Goal: Information Seeking & Learning: Learn about a topic

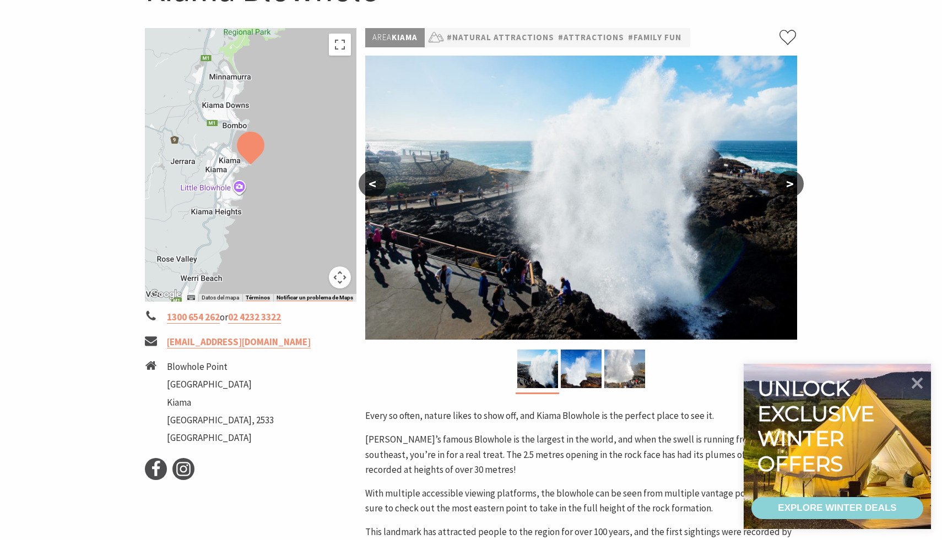
scroll to position [149, 0]
click at [342, 282] on button "Controles de visualización del mapa" at bounding box center [340, 277] width 22 height 22
click at [307, 279] on button "Reducir" at bounding box center [312, 277] width 22 height 22
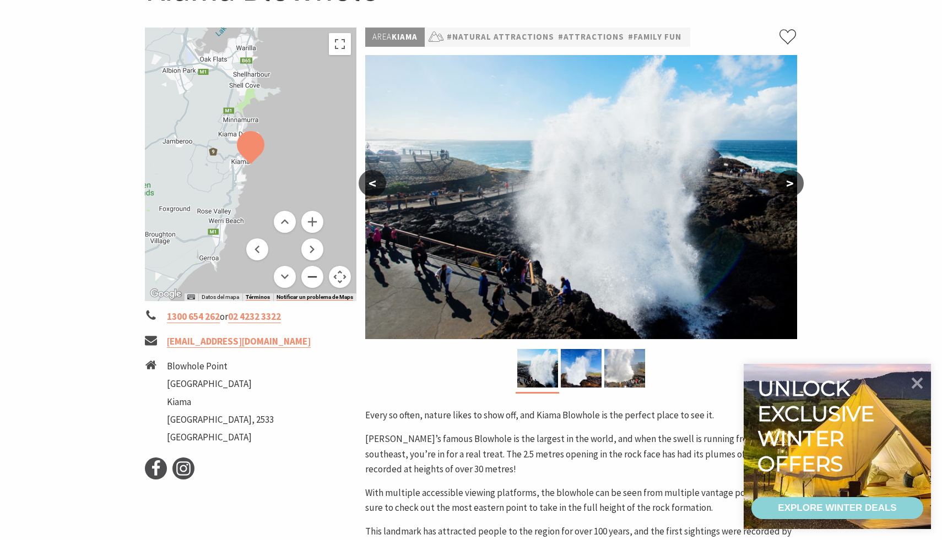
click at [307, 279] on button "Reducir" at bounding box center [312, 277] width 22 height 22
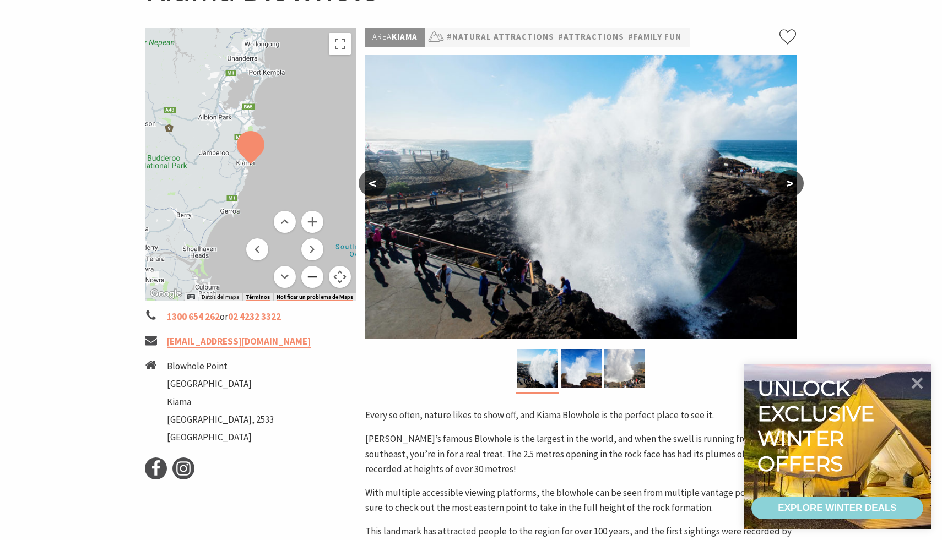
click at [307, 279] on button "Reducir" at bounding box center [312, 277] width 22 height 22
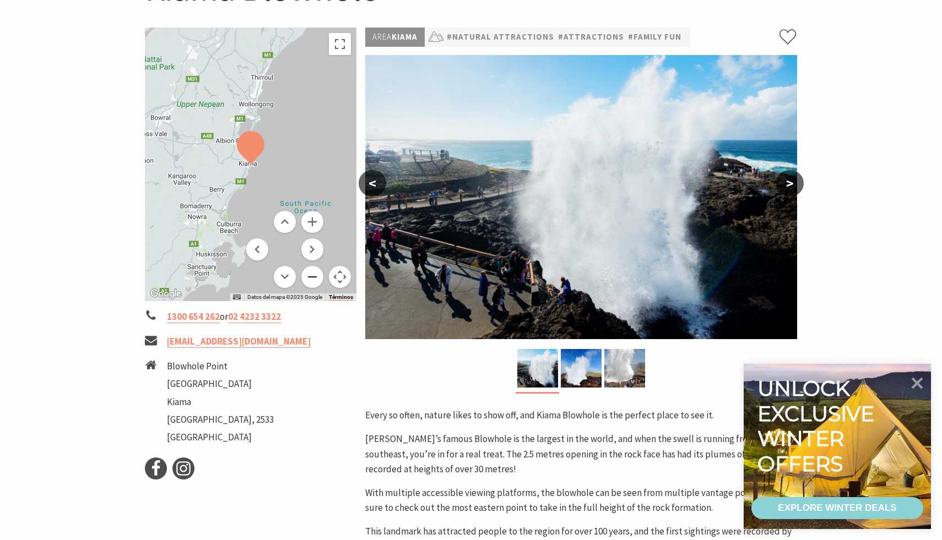
click at [307, 279] on button "Reducir" at bounding box center [312, 277] width 22 height 22
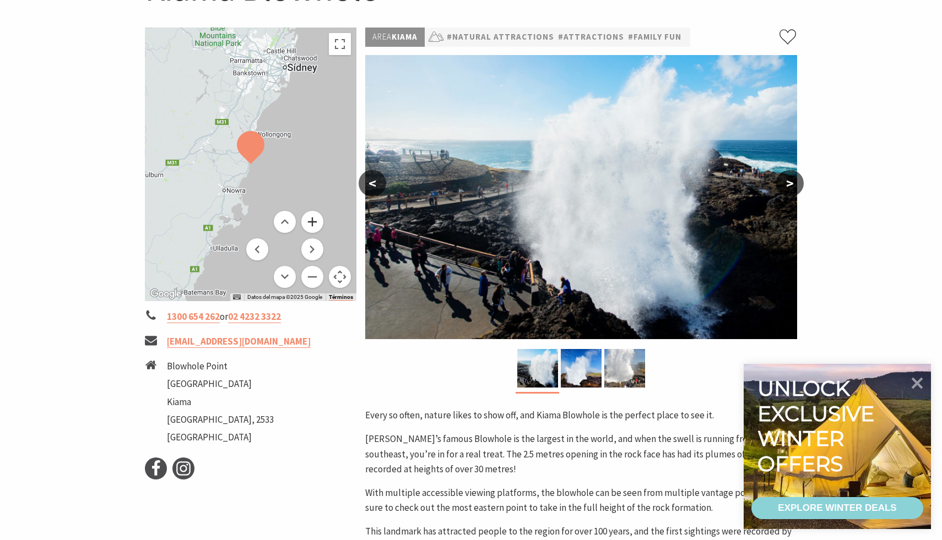
click at [313, 223] on button "Ampliar" at bounding box center [312, 222] width 22 height 22
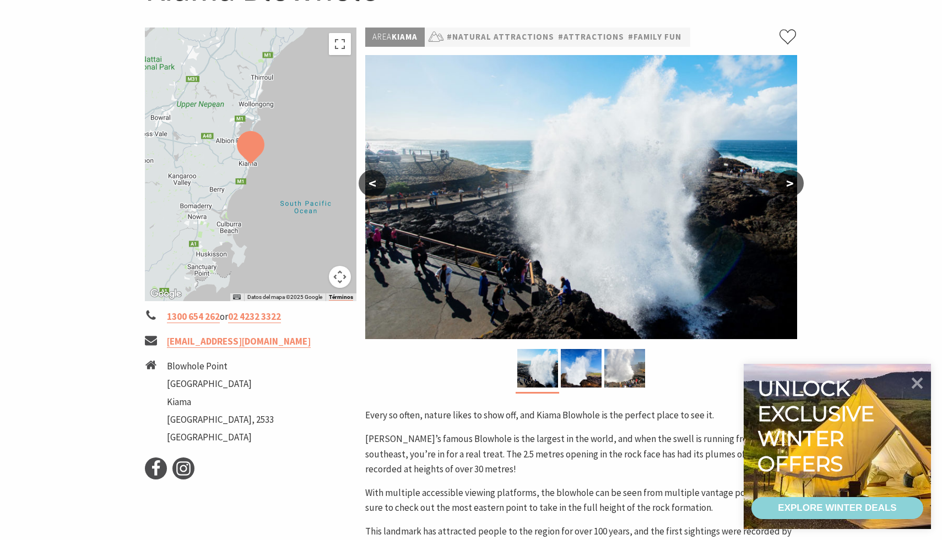
click at [795, 182] on button ">" at bounding box center [790, 183] width 28 height 26
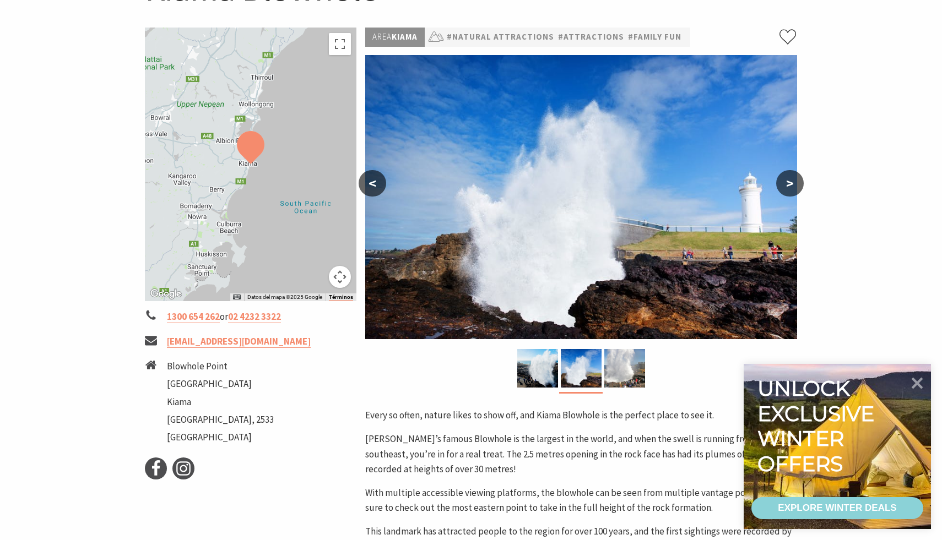
click at [795, 182] on button ">" at bounding box center [790, 183] width 28 height 26
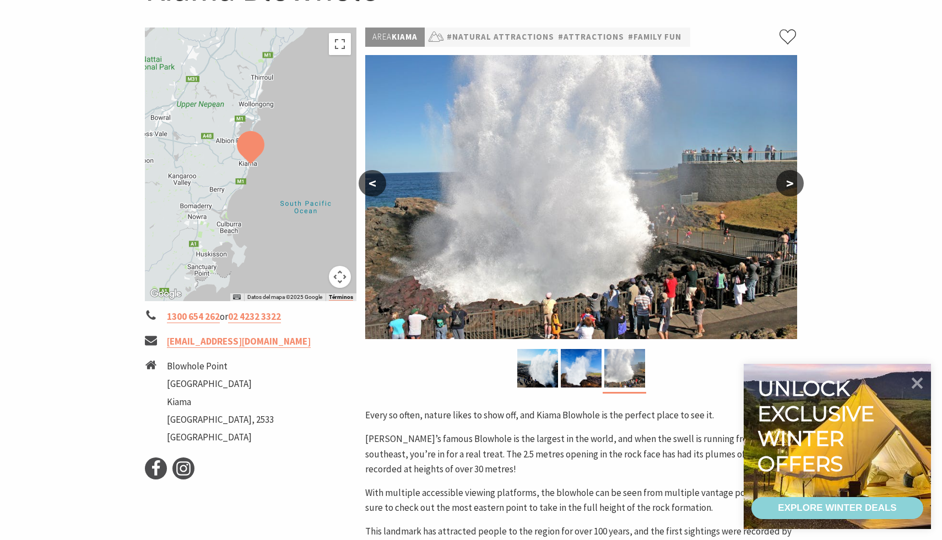
click at [795, 182] on button ">" at bounding box center [790, 183] width 28 height 26
click at [791, 187] on button ">" at bounding box center [790, 183] width 28 height 26
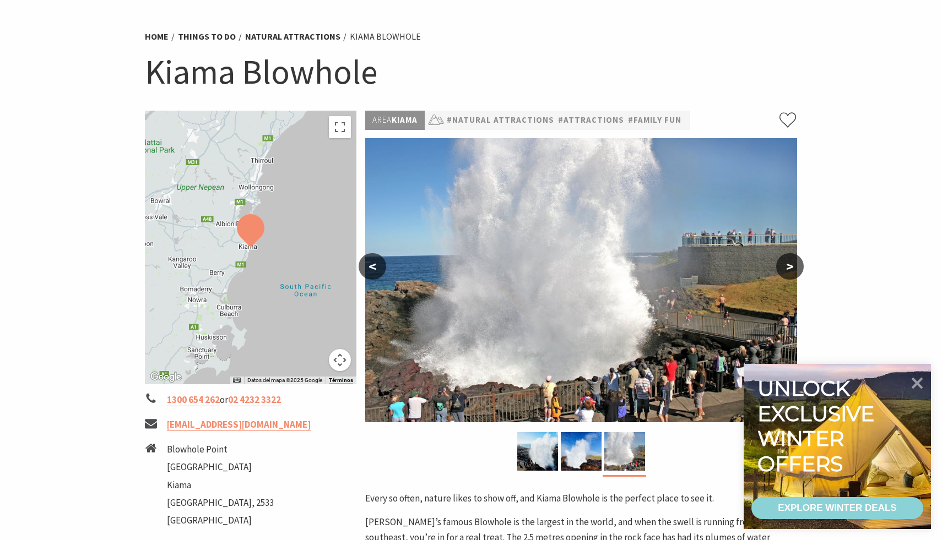
scroll to position [54, 0]
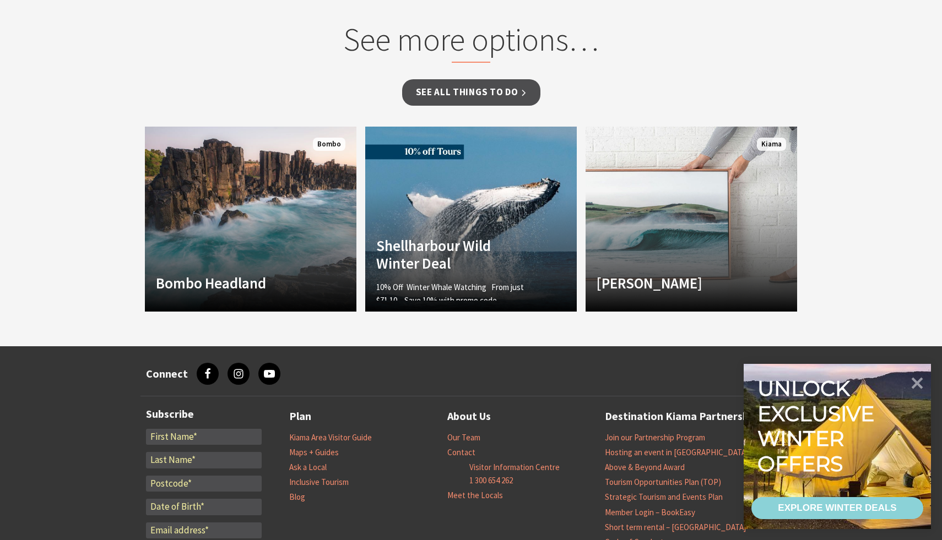
scroll to position [895, 0]
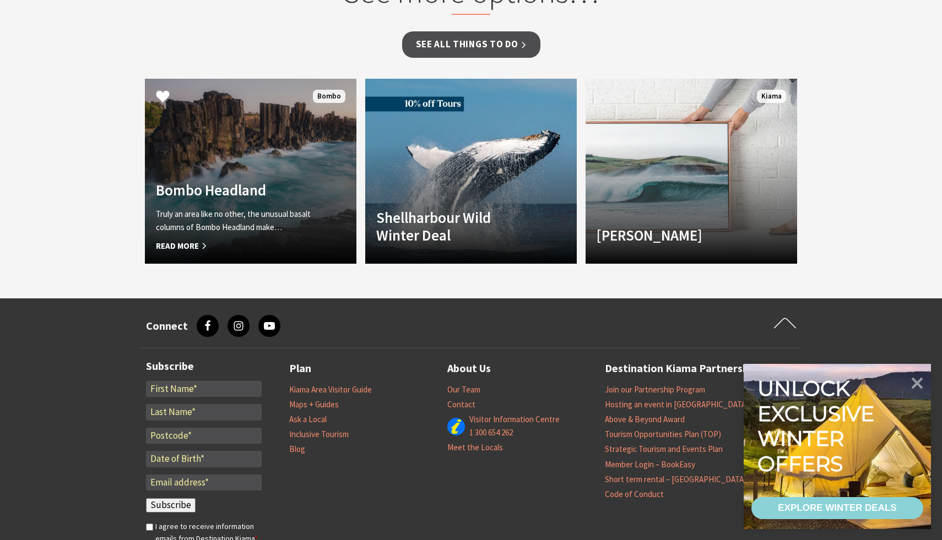
click at [219, 197] on h4 "Bombo Headland" at bounding box center [235, 190] width 158 height 18
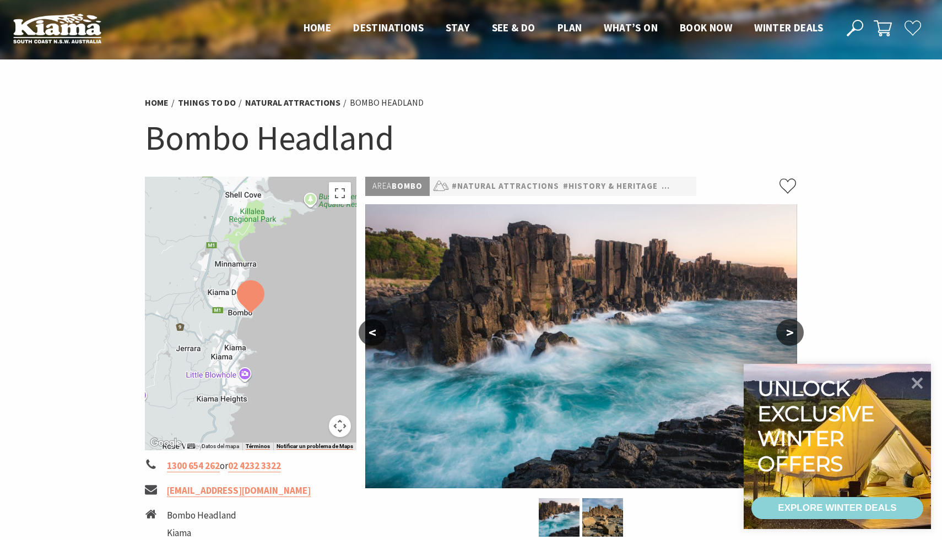
click at [791, 330] on button ">" at bounding box center [790, 332] width 28 height 26
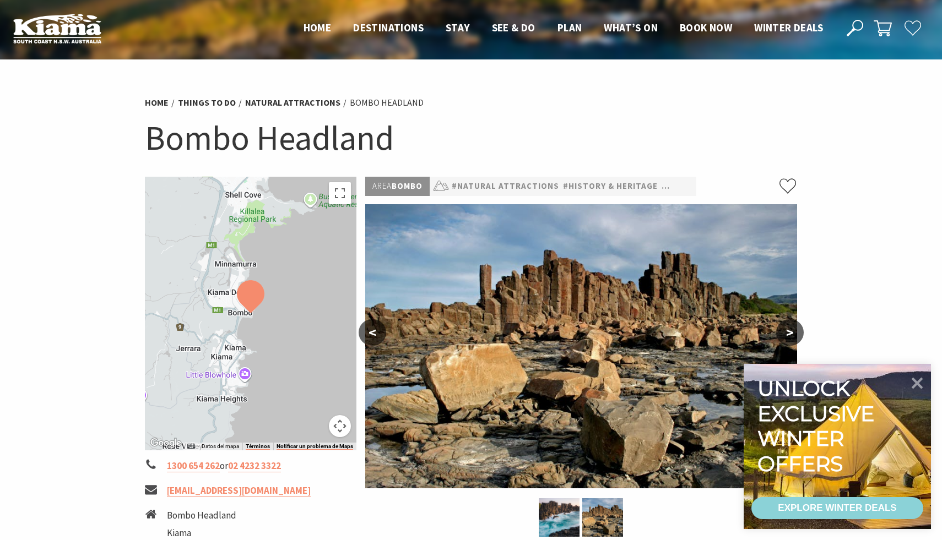
click at [791, 330] on button ">" at bounding box center [790, 332] width 28 height 26
click at [788, 335] on button ">" at bounding box center [790, 332] width 28 height 26
click at [787, 330] on button ">" at bounding box center [790, 332] width 28 height 26
click at [373, 334] on button "<" at bounding box center [373, 332] width 28 height 26
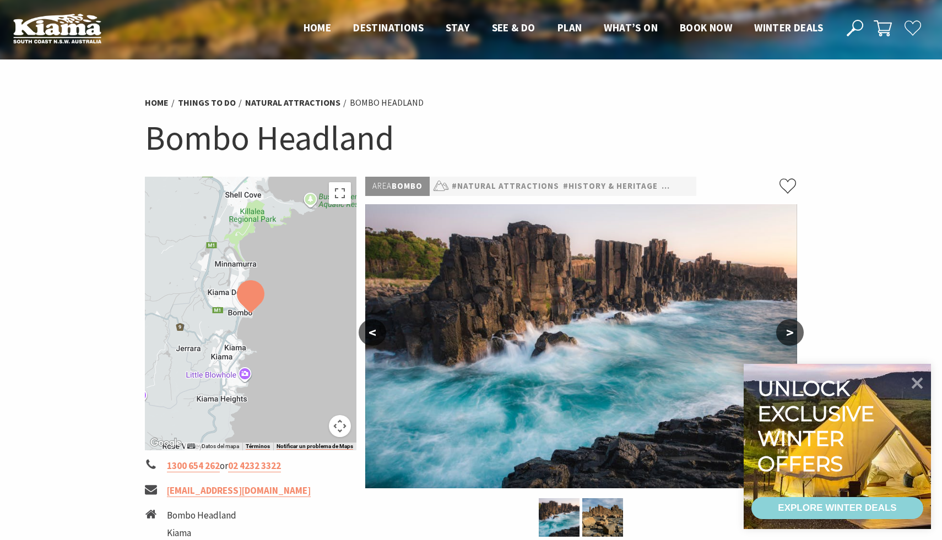
click at [373, 334] on button "<" at bounding box center [373, 332] width 28 height 26
click at [342, 433] on button "Controles de visualización del mapa" at bounding box center [340, 426] width 22 height 22
click at [284, 423] on button "Mover abajo" at bounding box center [285, 426] width 22 height 22
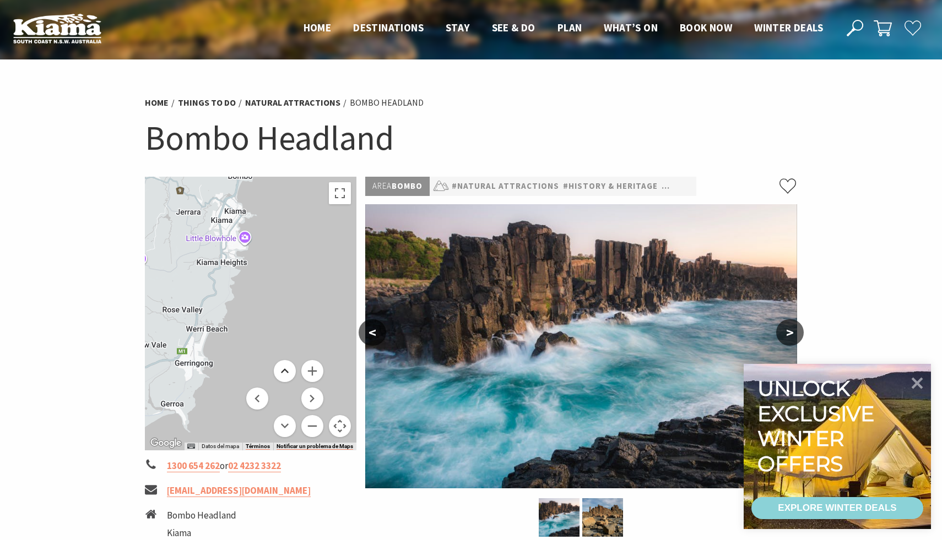
click at [285, 369] on button "Mover arriba" at bounding box center [285, 371] width 22 height 22
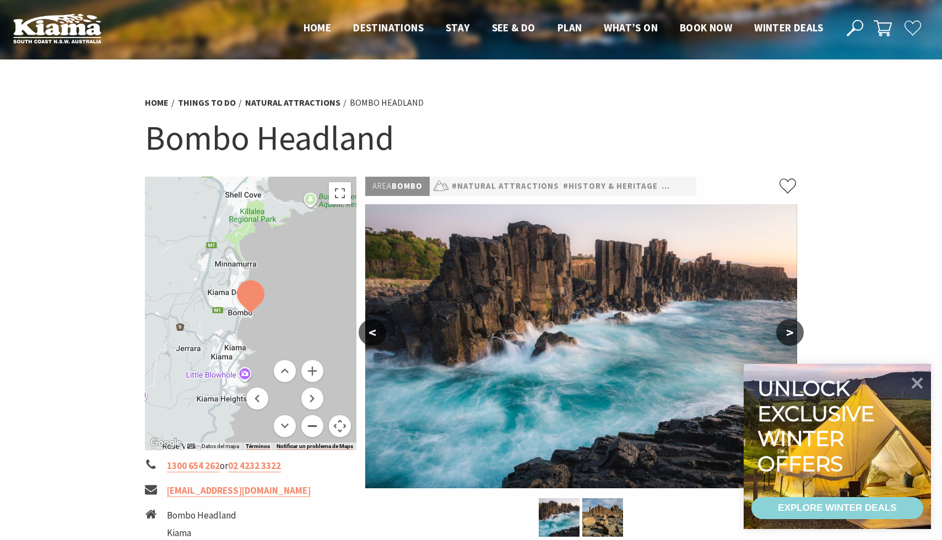
click at [314, 425] on button "Reducir" at bounding box center [312, 426] width 22 height 22
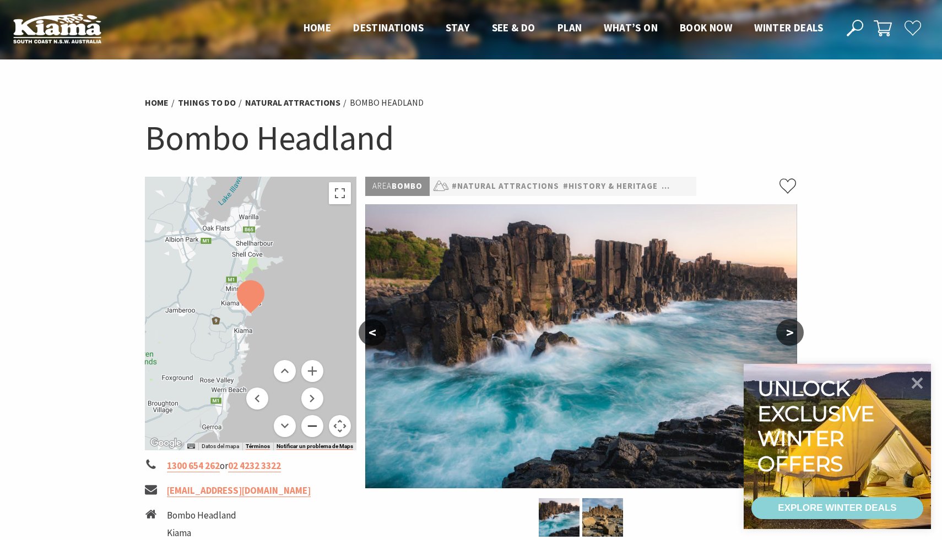
click at [314, 425] on button "Reducir" at bounding box center [312, 426] width 22 height 22
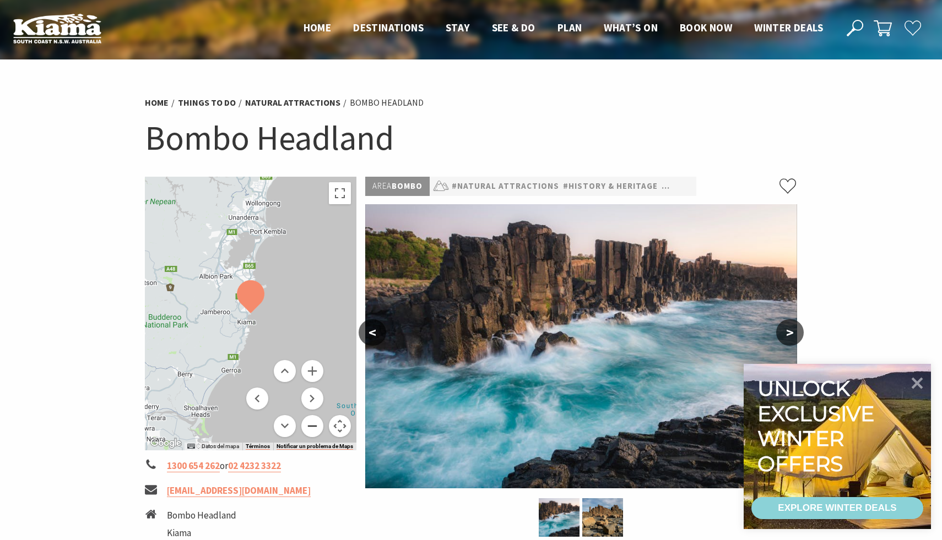
click at [314, 425] on button "Reducir" at bounding box center [312, 426] width 22 height 22
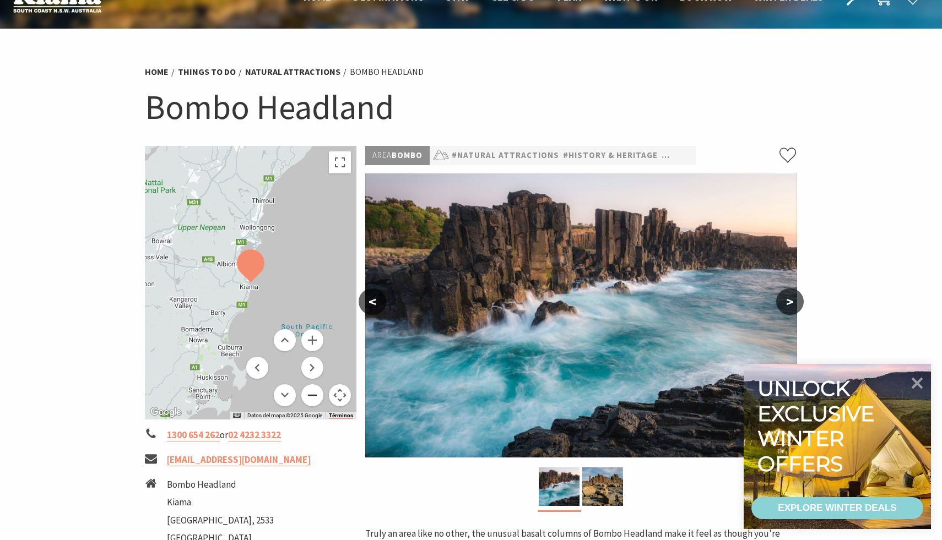
scroll to position [41, 0]
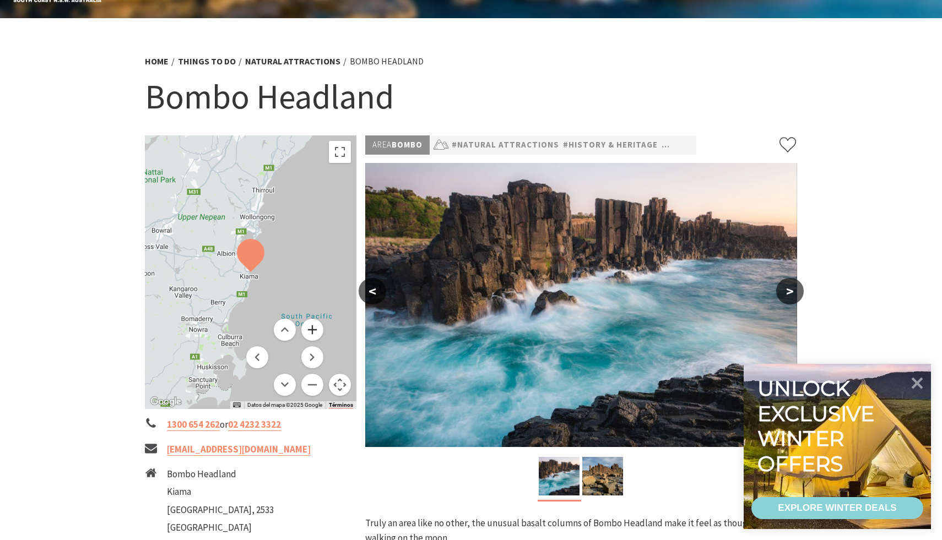
click at [313, 335] on button "Ampliar" at bounding box center [312, 330] width 22 height 22
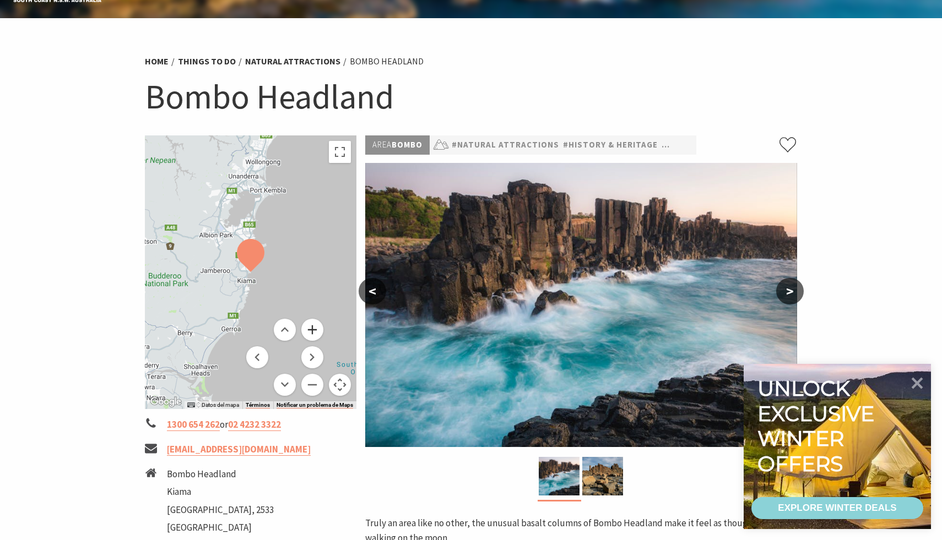
click at [313, 335] on button "Ampliar" at bounding box center [312, 330] width 22 height 22
